Goal: Browse casually: Explore the website without a specific task or goal

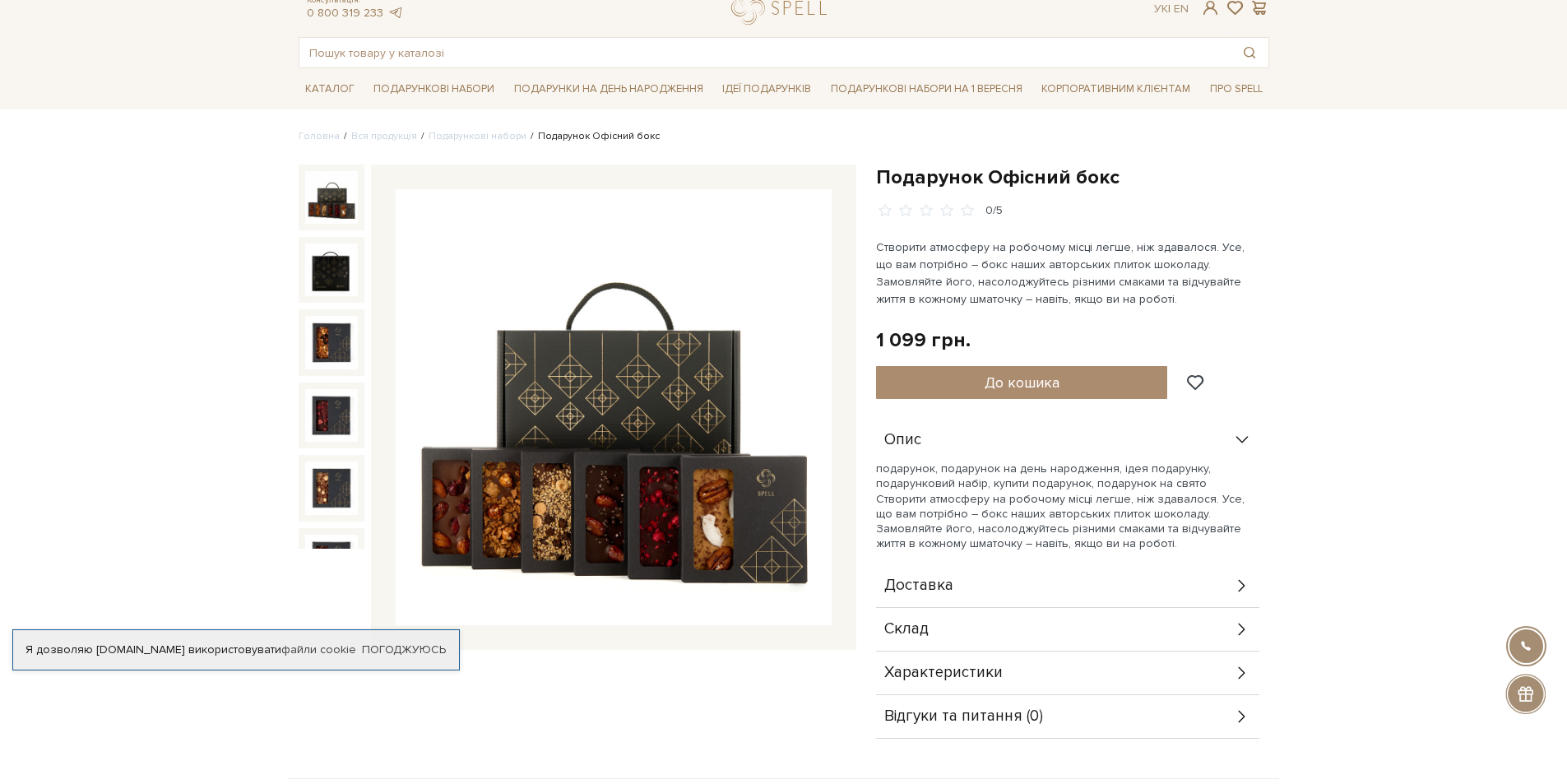
scroll to position [83, 0]
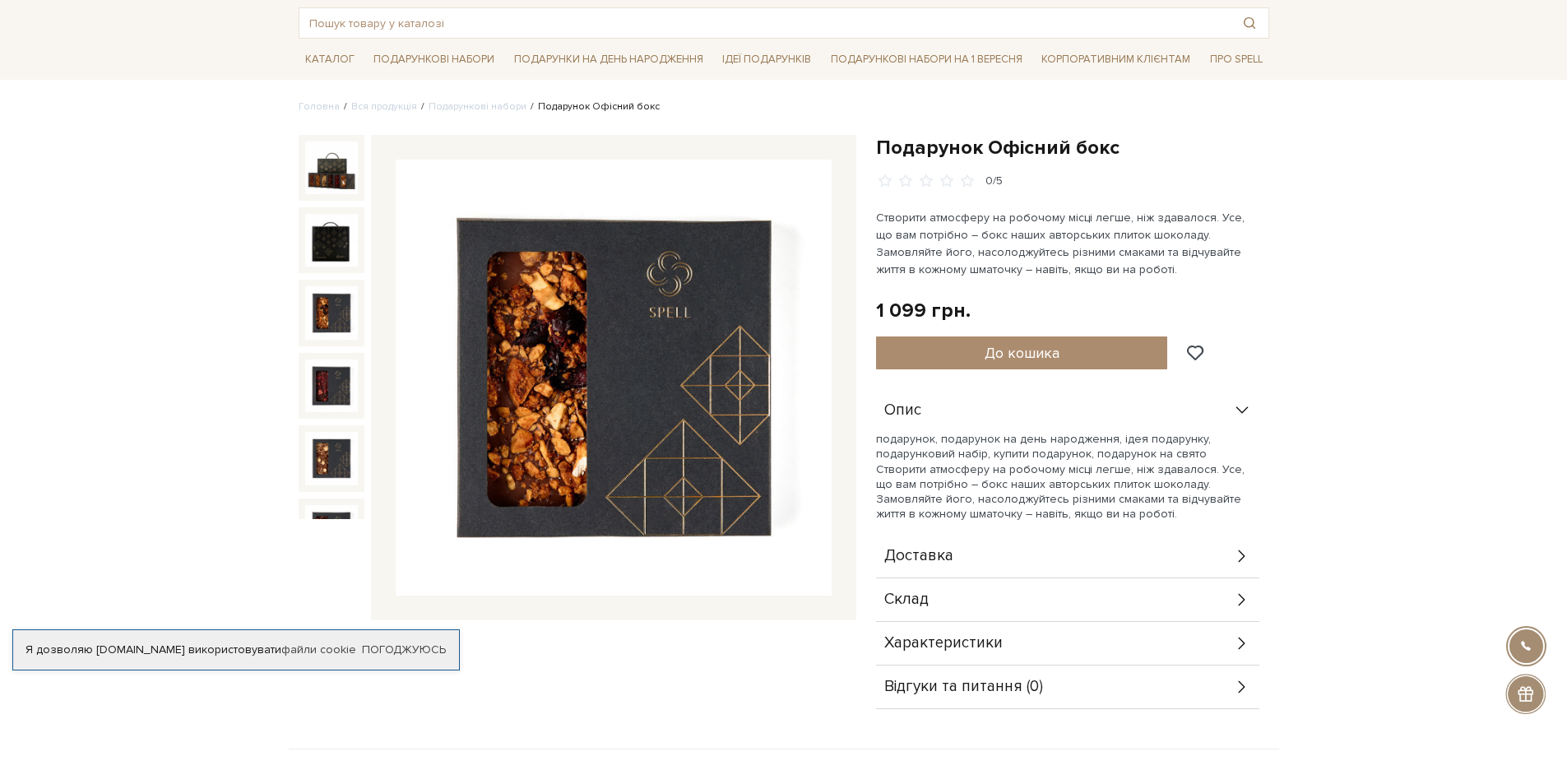
click at [334, 290] on img at bounding box center [331, 312] width 52 height 52
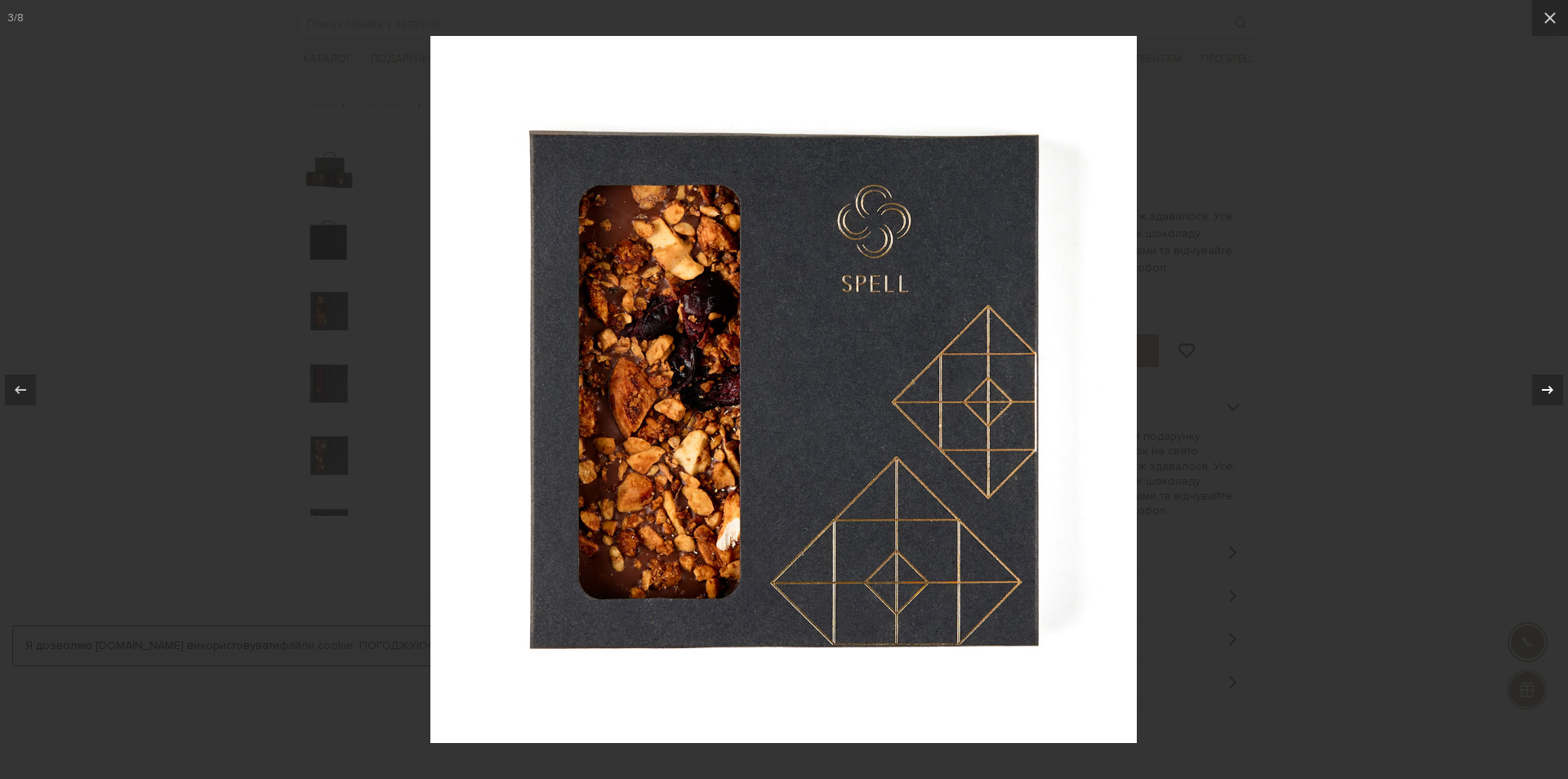
click at [1543, 393] on icon at bounding box center [1548, 390] width 19 height 19
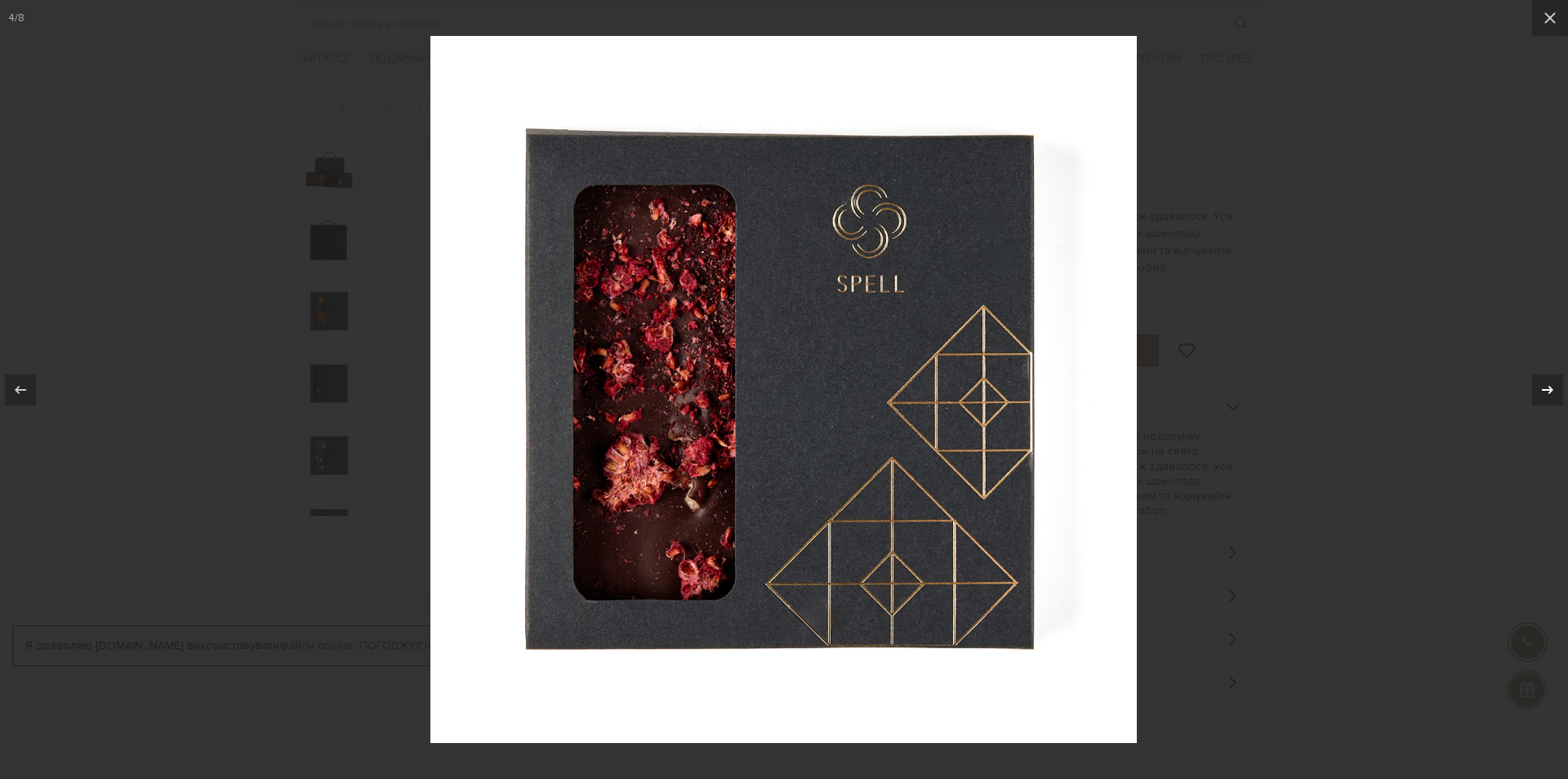
click at [1543, 393] on icon at bounding box center [1548, 390] width 19 height 19
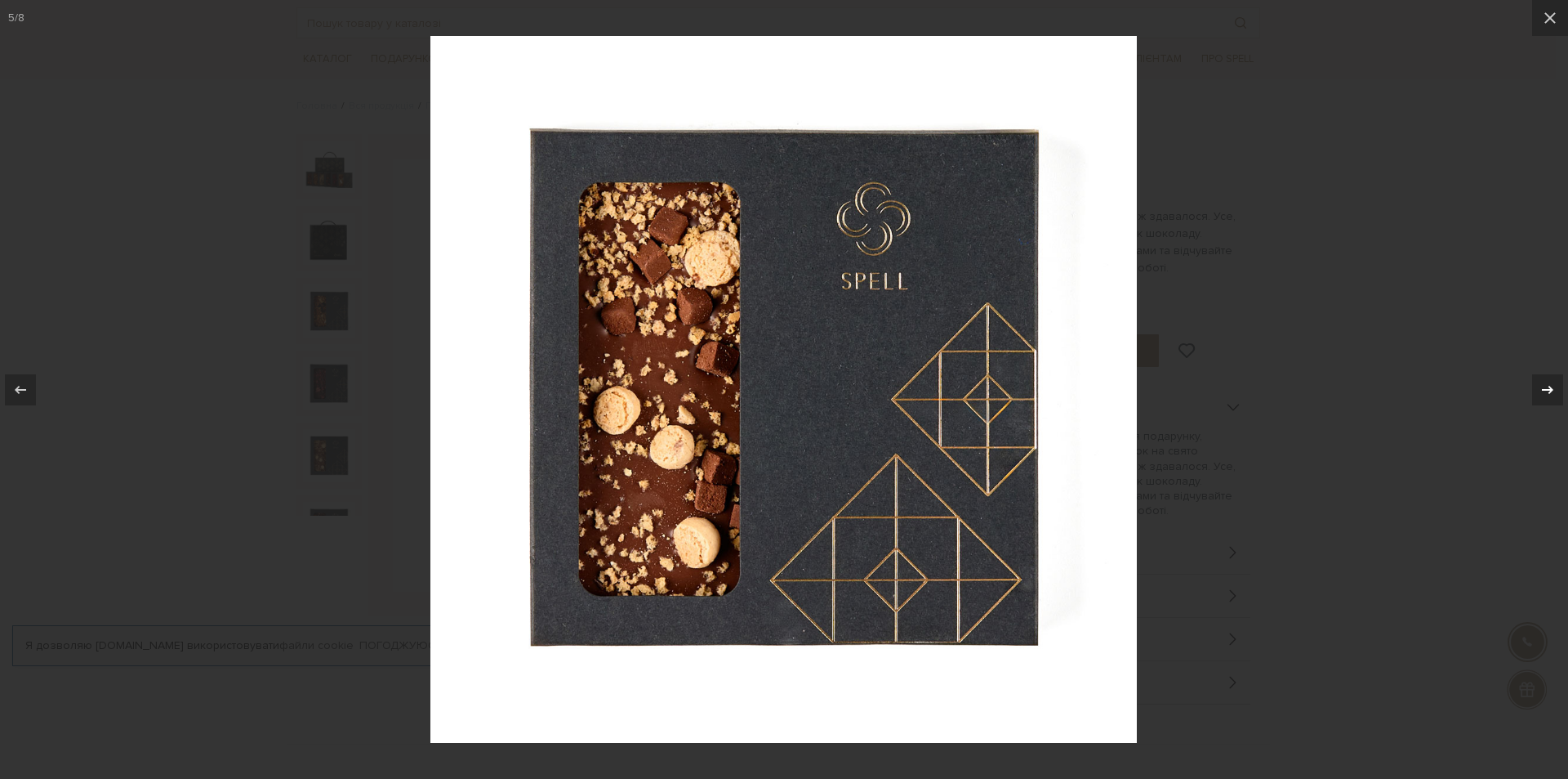
click at [1543, 393] on icon at bounding box center [1548, 390] width 19 height 19
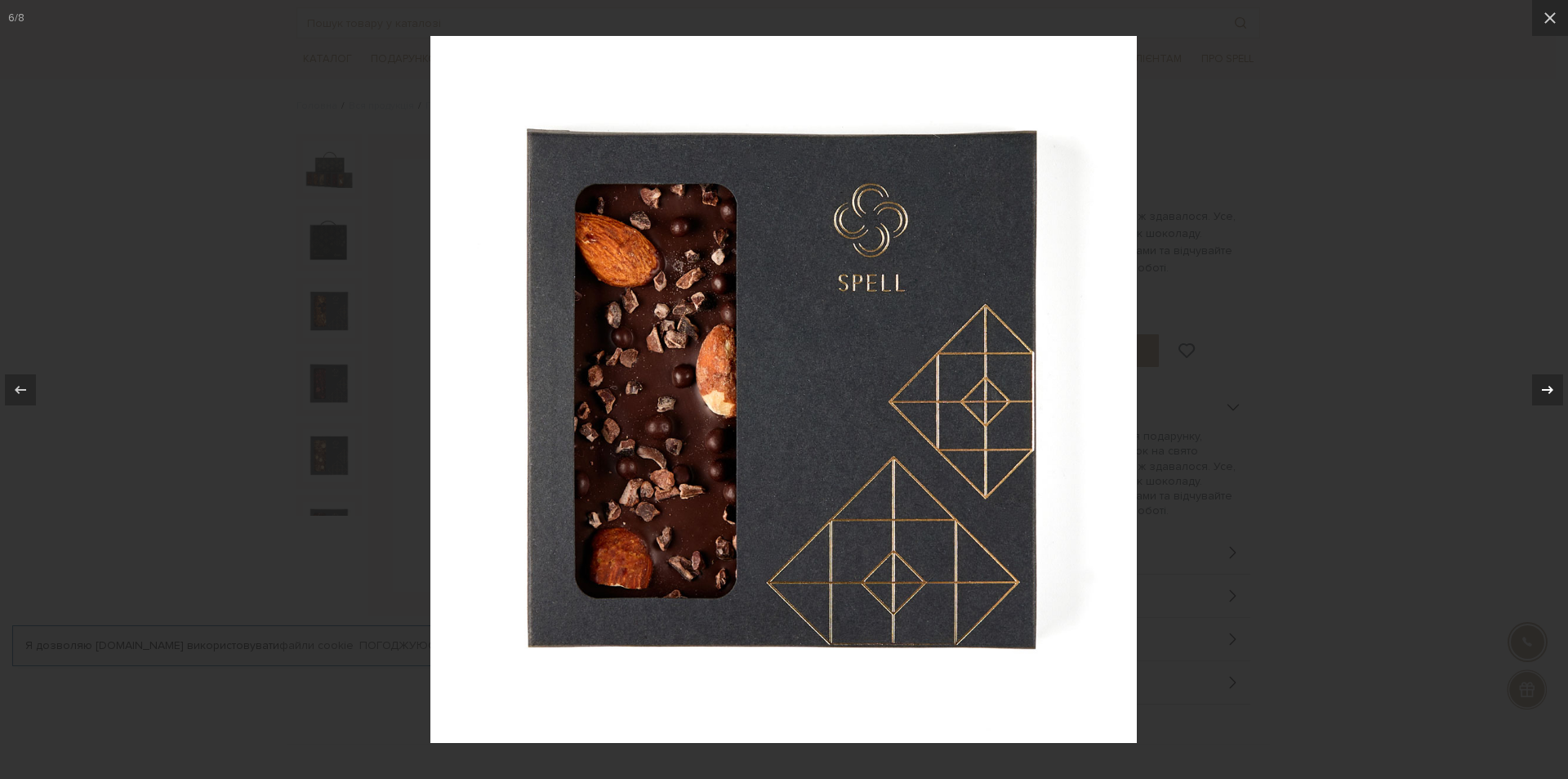
click at [1543, 393] on icon at bounding box center [1548, 390] width 19 height 19
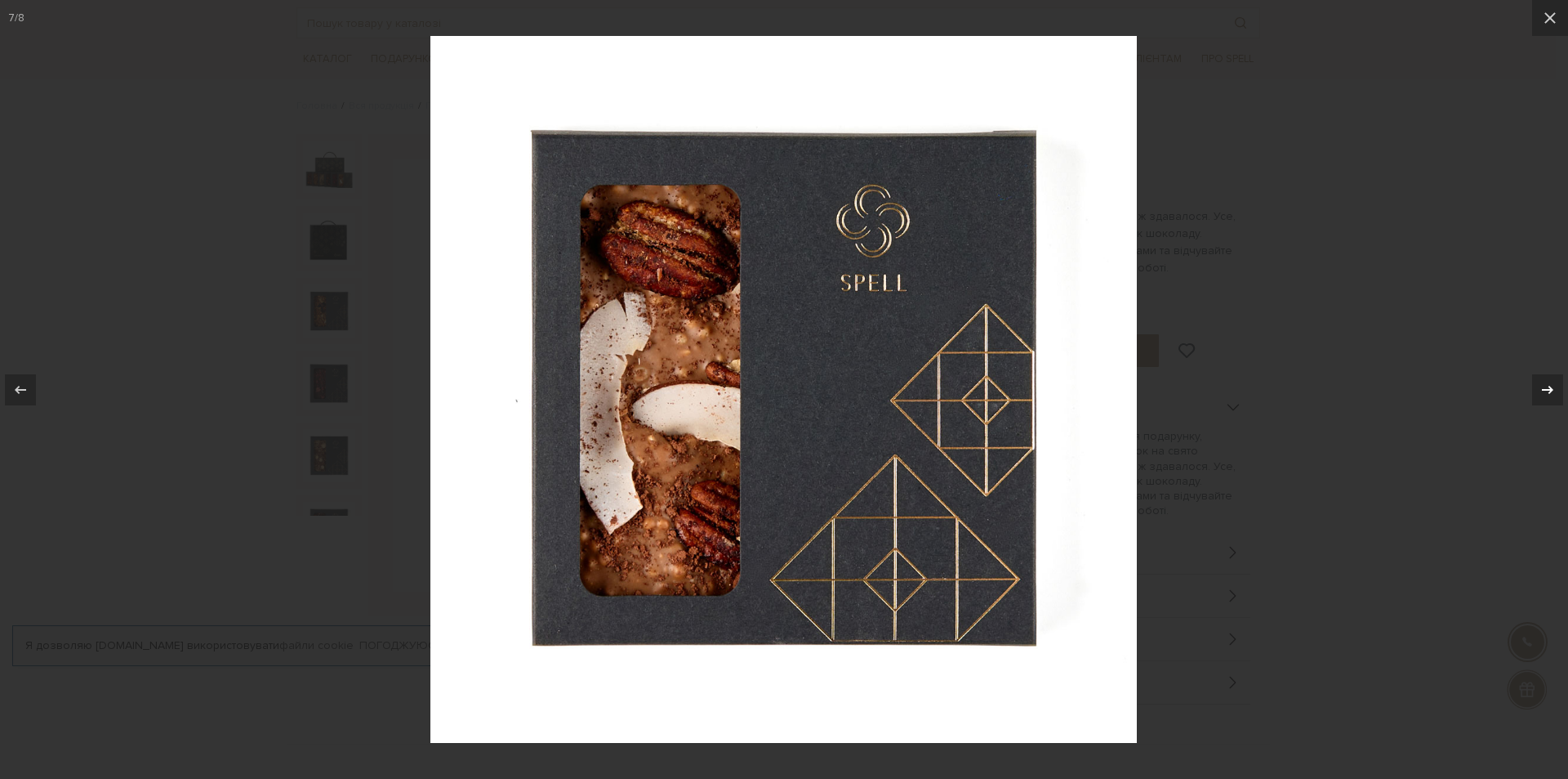
click at [1543, 393] on icon at bounding box center [1548, 390] width 19 height 19
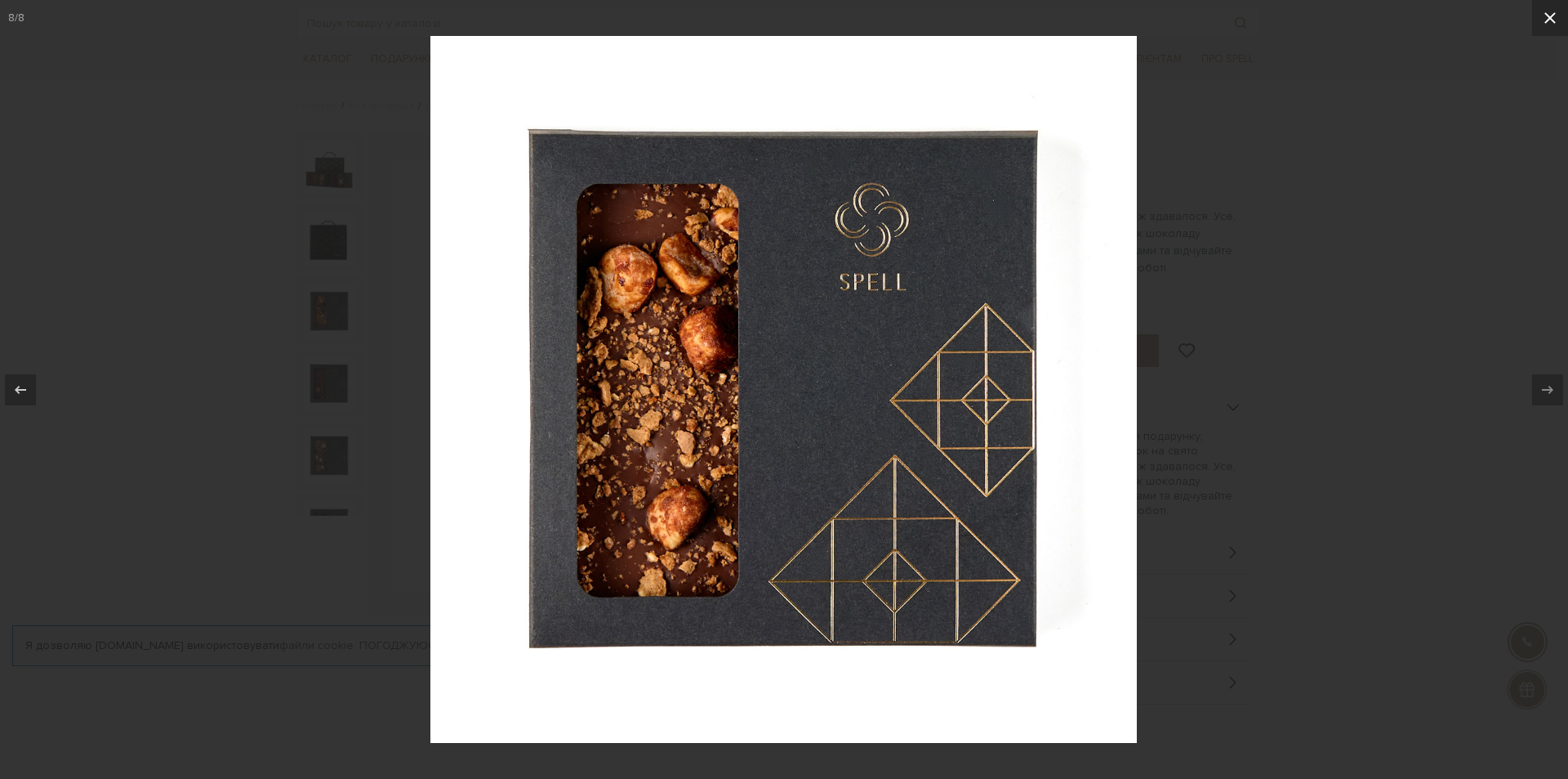
click at [1548, 19] on icon at bounding box center [1549, 18] width 11 height 11
